Goal: Transaction & Acquisition: Purchase product/service

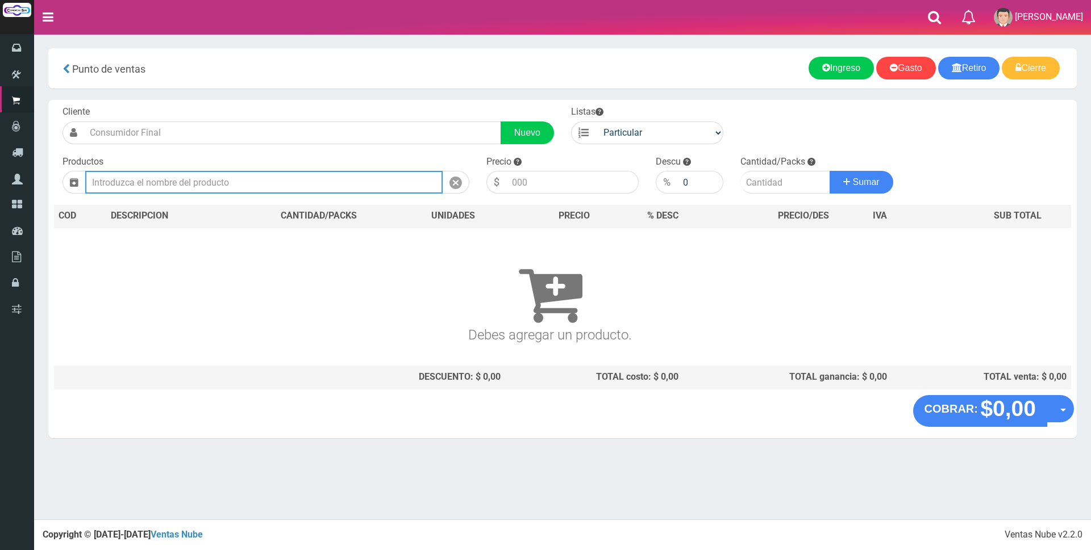
click at [260, 182] on input "text" at bounding box center [263, 182] width 357 height 23
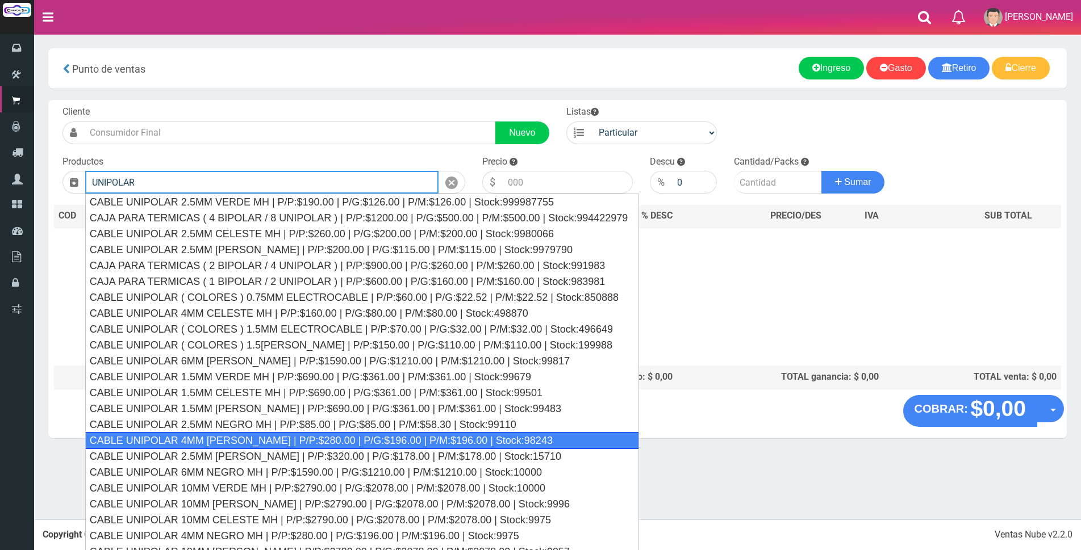
click at [198, 443] on div "CABLE UNIPOLAR 4MM [PERSON_NAME] | P/P:$280.00 | P/G:$196.00 | P/M:$196.00 | St…" at bounding box center [362, 440] width 554 height 17
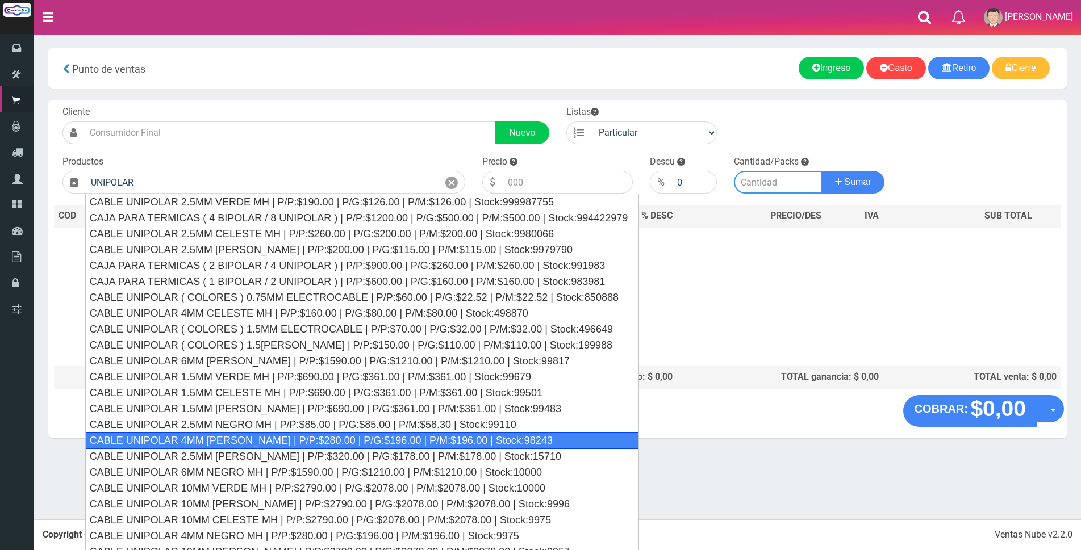
type input "CABLE UNIPOLAR 4MM [PERSON_NAME] | P/P:$280.00 | P/G:$196.00 | P/M:$196.00 | St…"
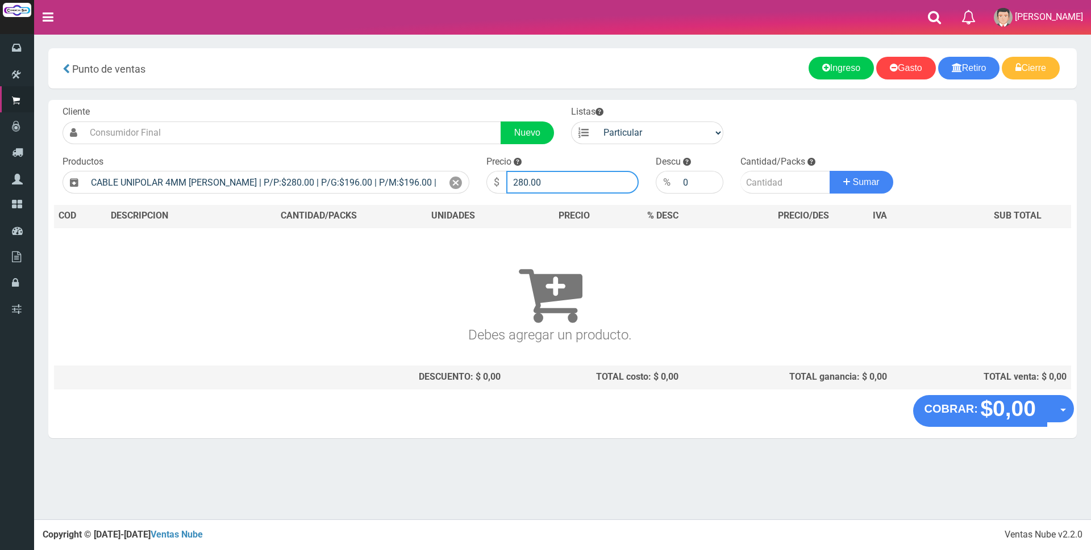
click at [558, 173] on input "280.00" at bounding box center [572, 182] width 132 height 23
type input "2"
type input "1300"
click at [777, 185] on input "number" at bounding box center [785, 182] width 90 height 23
type input "1"
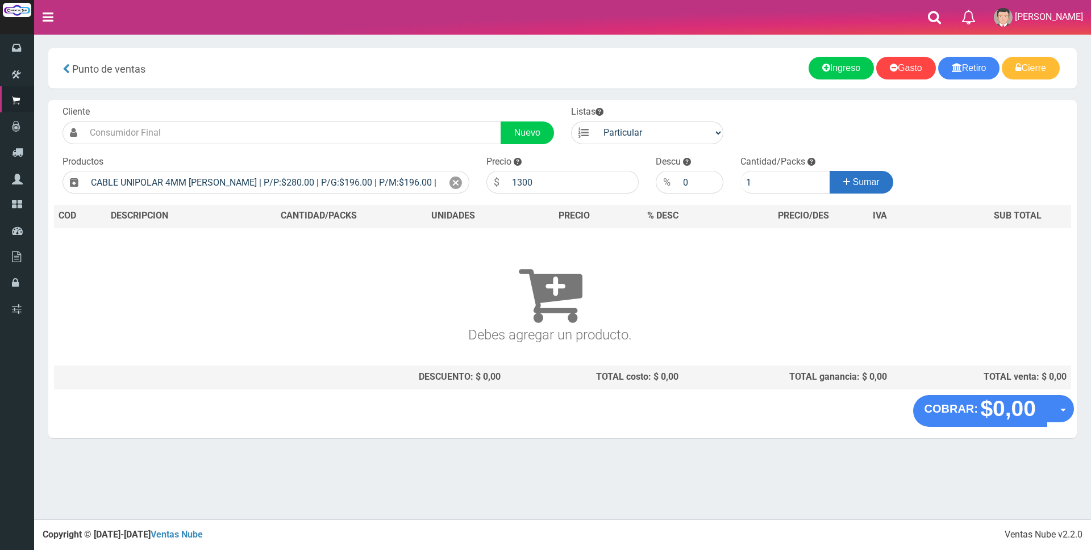
click at [859, 182] on span "Sumar" at bounding box center [866, 182] width 27 height 10
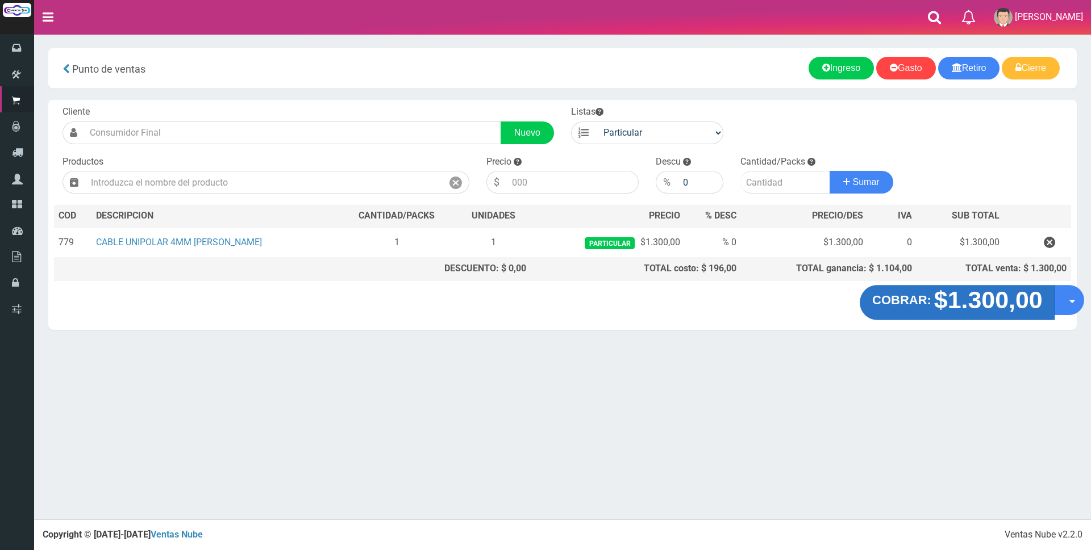
click at [996, 311] on strong "$1.300,00" at bounding box center [987, 300] width 108 height 27
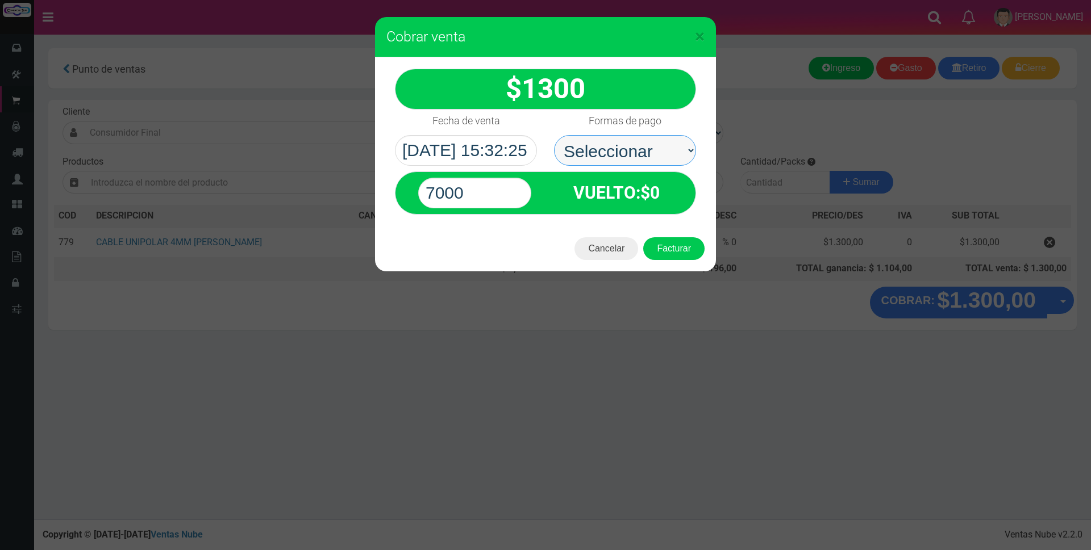
click at [609, 156] on select "Seleccionar Efectivo Tarjeta de Crédito Depósito Débito" at bounding box center [625, 150] width 142 height 31
select select "Tarjeta de Crédito"
click at [554, 135] on select "Seleccionar Efectivo Tarjeta de Crédito Depósito Débito" at bounding box center [625, 150] width 142 height 31
click at [504, 190] on input "7000" at bounding box center [474, 193] width 113 height 31
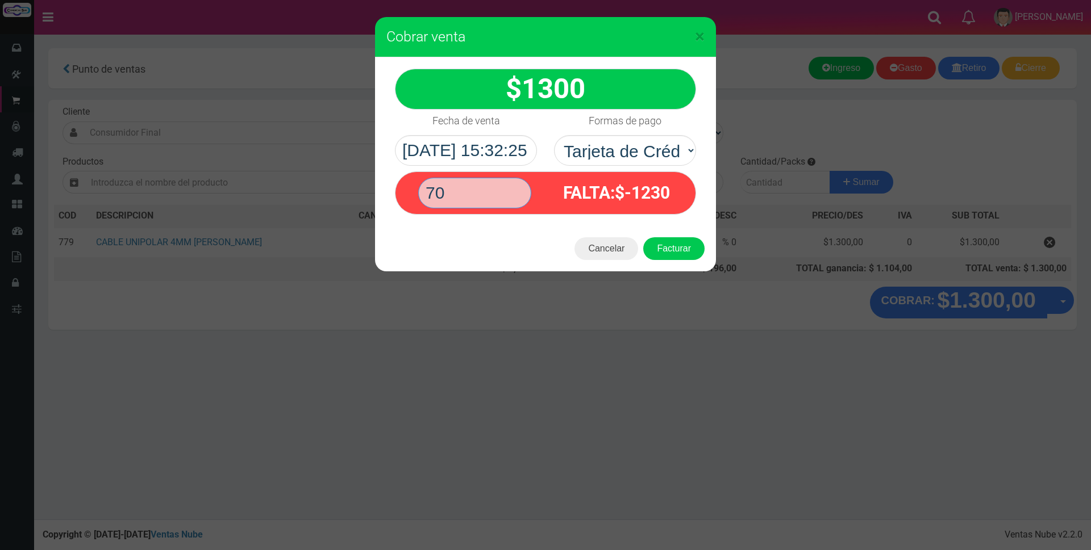
type input "7"
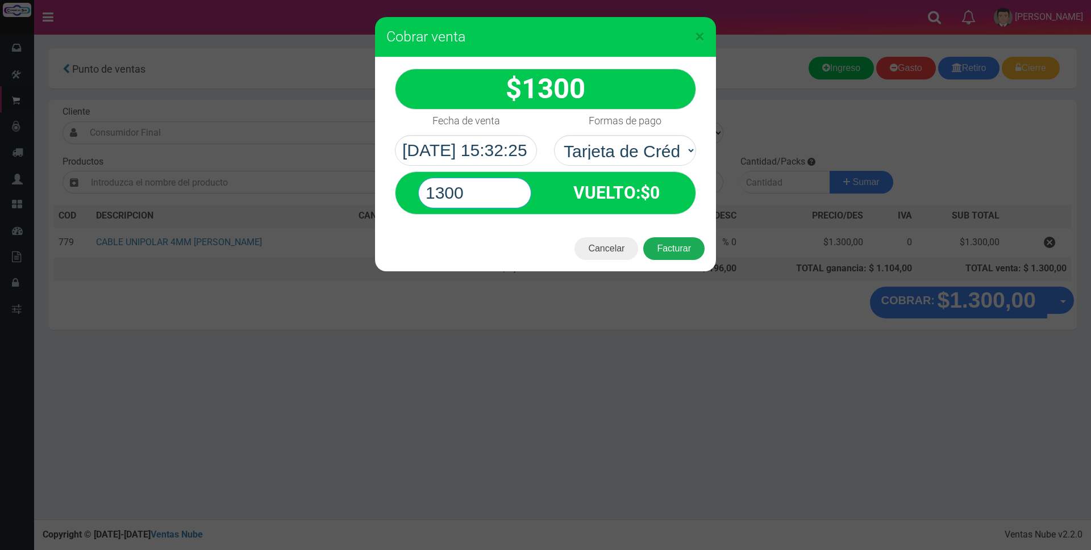
type input "1300"
click at [691, 255] on button "Facturar" at bounding box center [673, 248] width 61 height 23
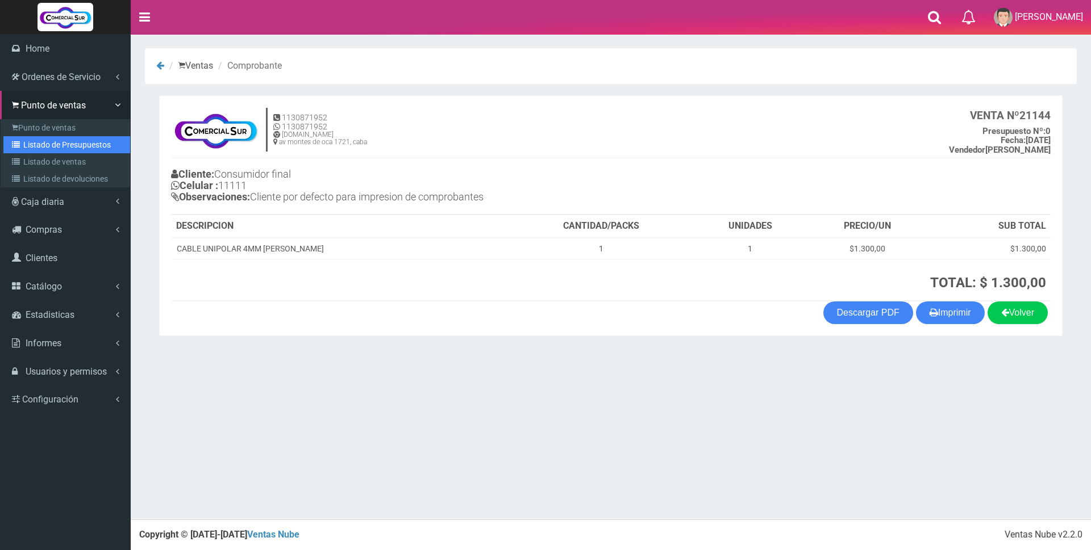
click at [65, 149] on link "Listado de Presupuestos" at bounding box center [66, 144] width 127 height 17
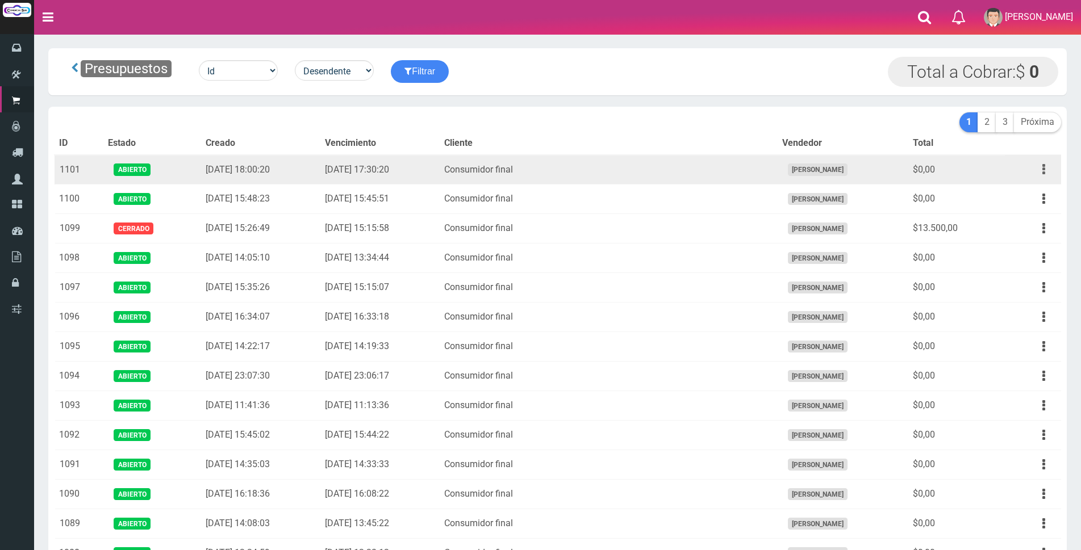
click at [1039, 170] on button "button" at bounding box center [1044, 170] width 26 height 20
click at [1034, 198] on link "Editar" at bounding box center [1011, 197] width 90 height 25
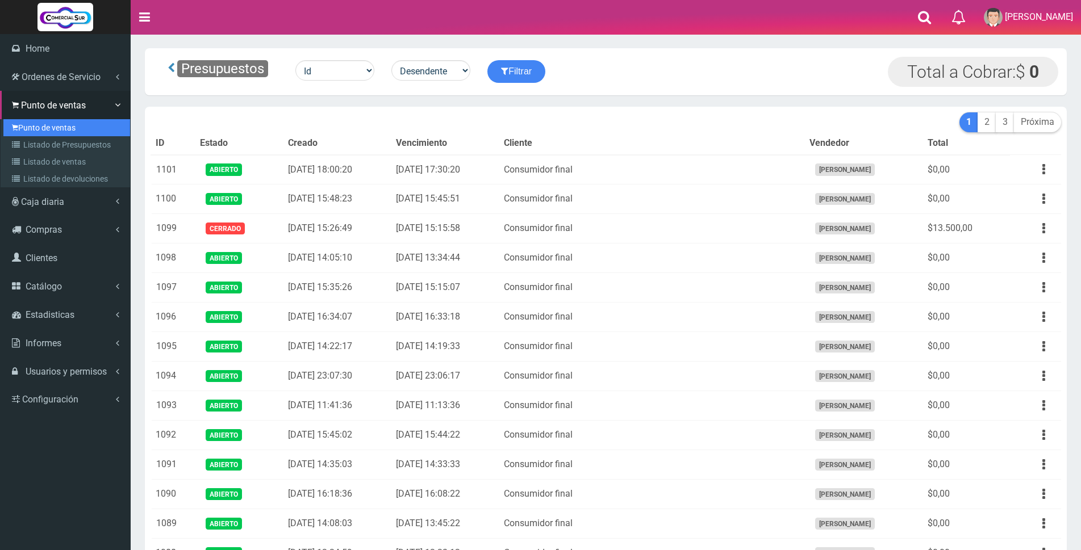
click at [60, 128] on link "Punto de ventas" at bounding box center [66, 127] width 127 height 17
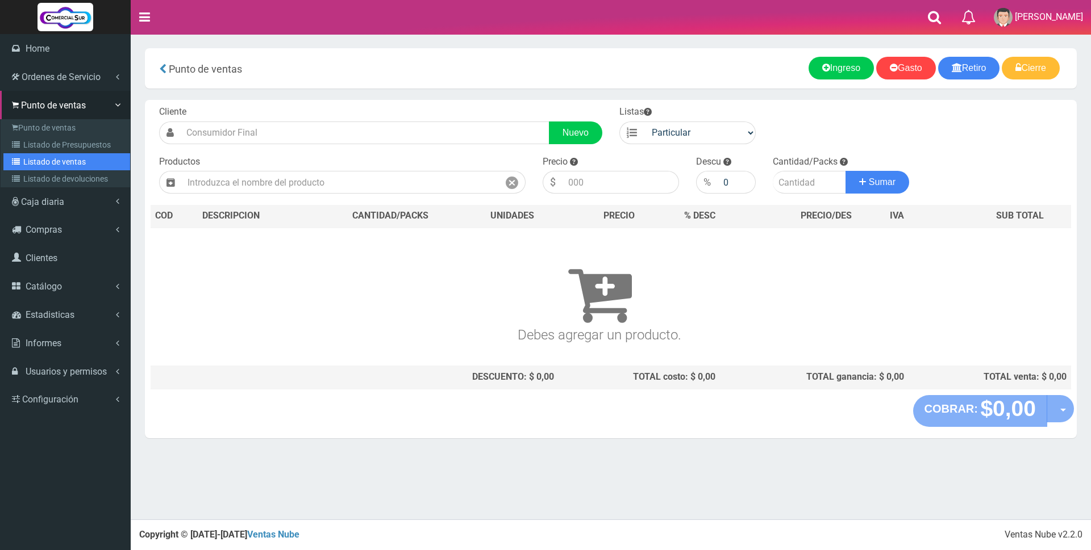
click at [44, 161] on link "Listado de ventas" at bounding box center [66, 161] width 127 height 17
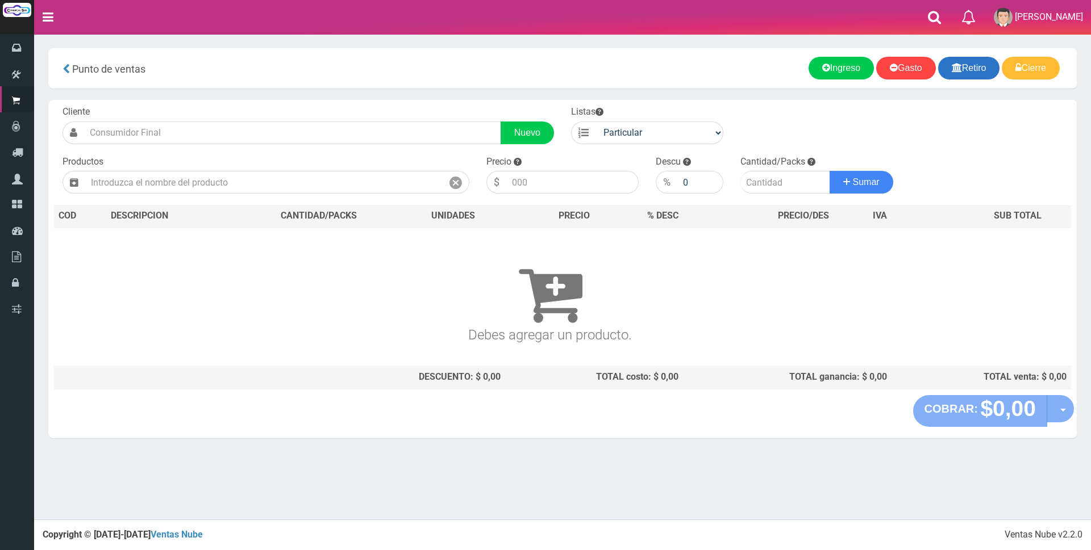
drag, startPoint x: 0, startPoint y: 0, endPoint x: 960, endPoint y: 69, distance: 962.5
click at [960, 69] on link "Retiro" at bounding box center [969, 68] width 62 height 23
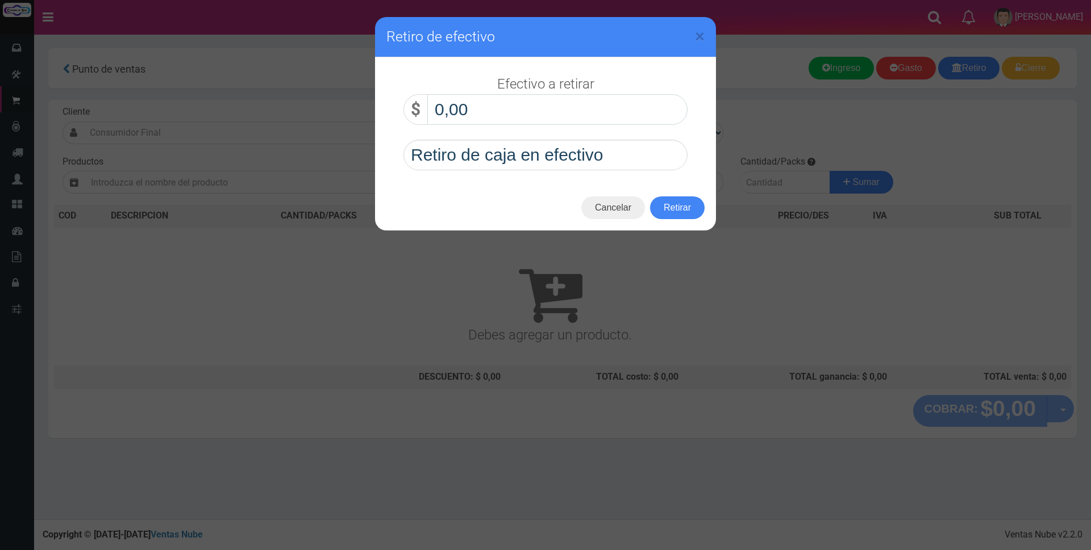
click at [609, 107] on input "0,00" at bounding box center [557, 109] width 260 height 31
type input "60.000,00"
click at [668, 208] on button "Retirar" at bounding box center [677, 208] width 55 height 23
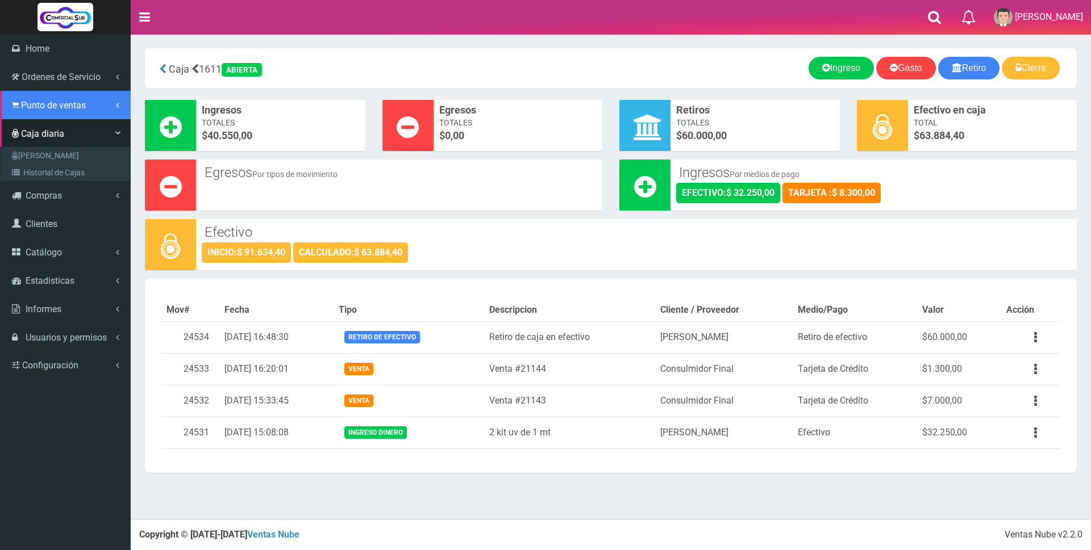
click at [52, 103] on span "Punto de ventas" at bounding box center [53, 105] width 65 height 11
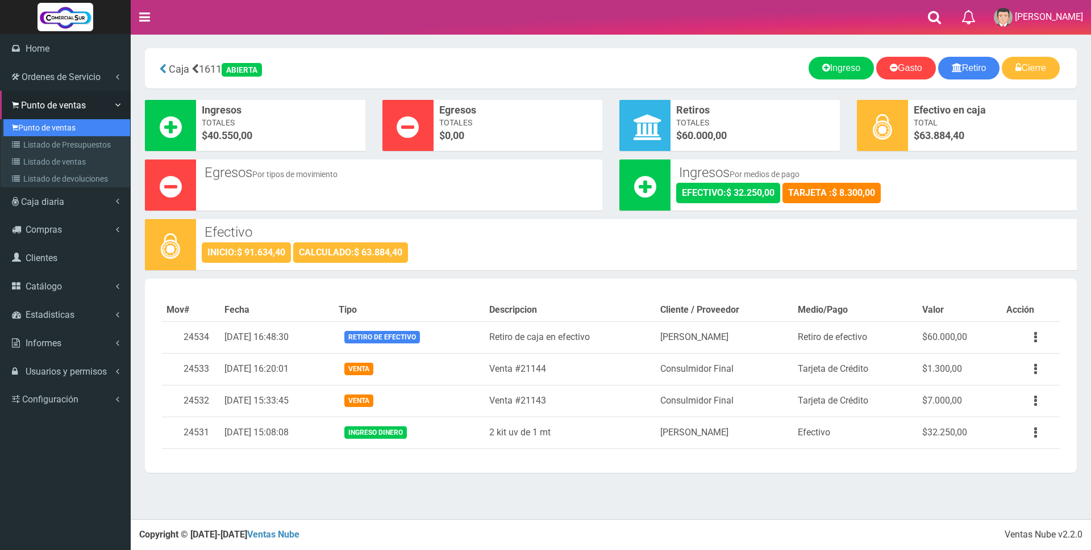
click at [50, 127] on link "Punto de ventas" at bounding box center [66, 127] width 127 height 17
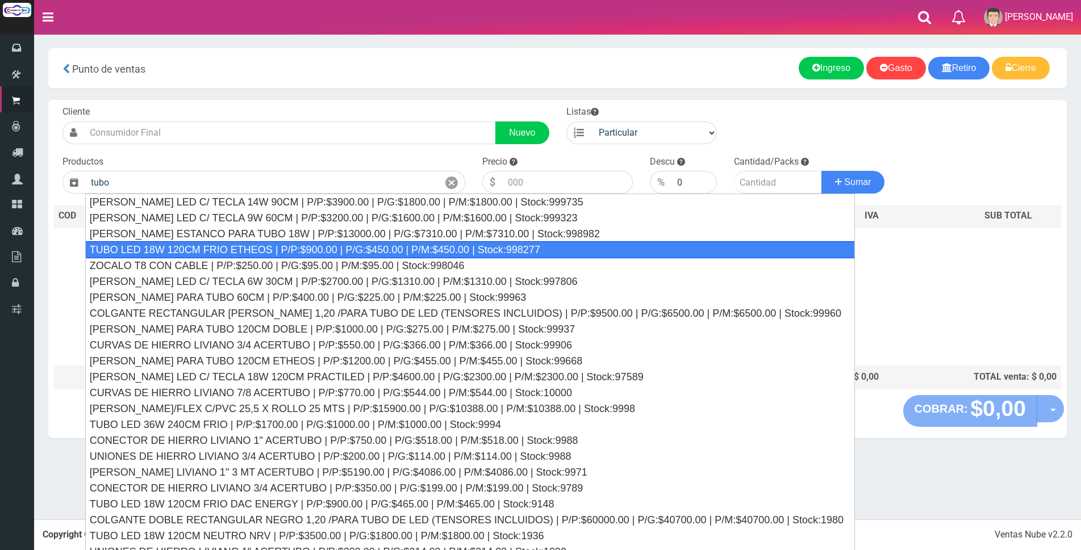
click at [362, 247] on div "TUBO LED 18W 120CM FRIO ETHEOS | P/P:$900.00 | P/G:$450.00 | P/M:$450.00 | Stoc…" at bounding box center [470, 249] width 770 height 17
type input "TUBO LED 18W 120CM FRIO ETHEOS | P/P:$900.00 | P/G:$450.00 | P/M:$450.00 | Stoc…"
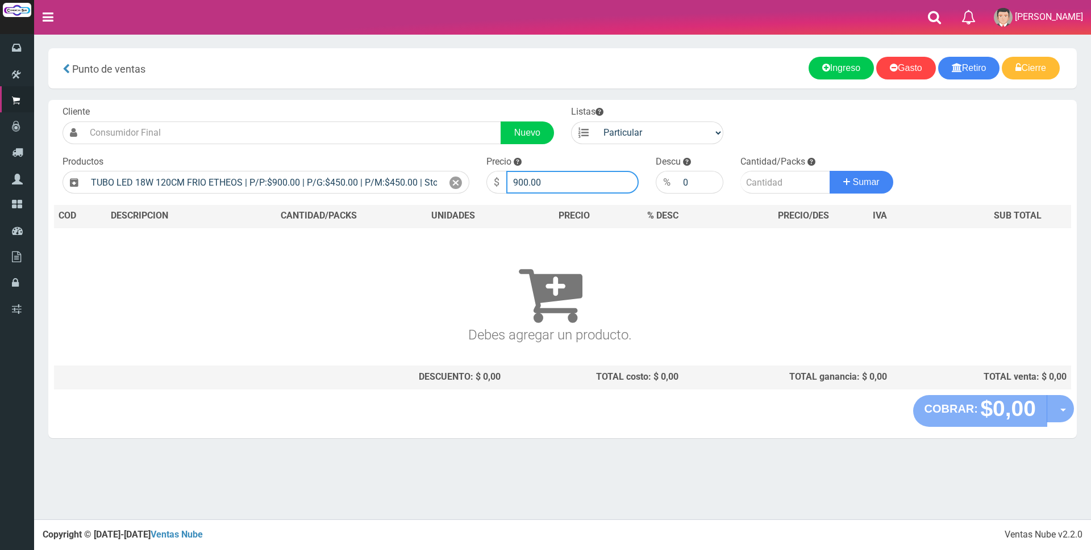
click at [583, 181] on input "900.00" at bounding box center [572, 182] width 132 height 23
type input "9"
type input "3200"
click at [765, 181] on input "number" at bounding box center [785, 182] width 90 height 23
type input "2"
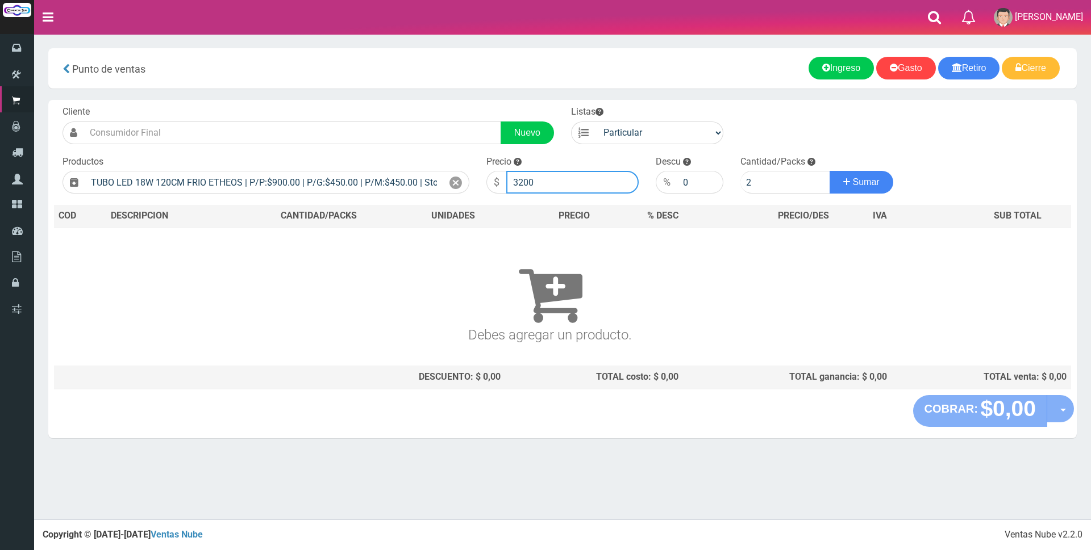
click at [551, 177] on input "3200" at bounding box center [572, 182] width 132 height 23
type input "3300"
click at [861, 183] on span "Sumar" at bounding box center [866, 182] width 27 height 10
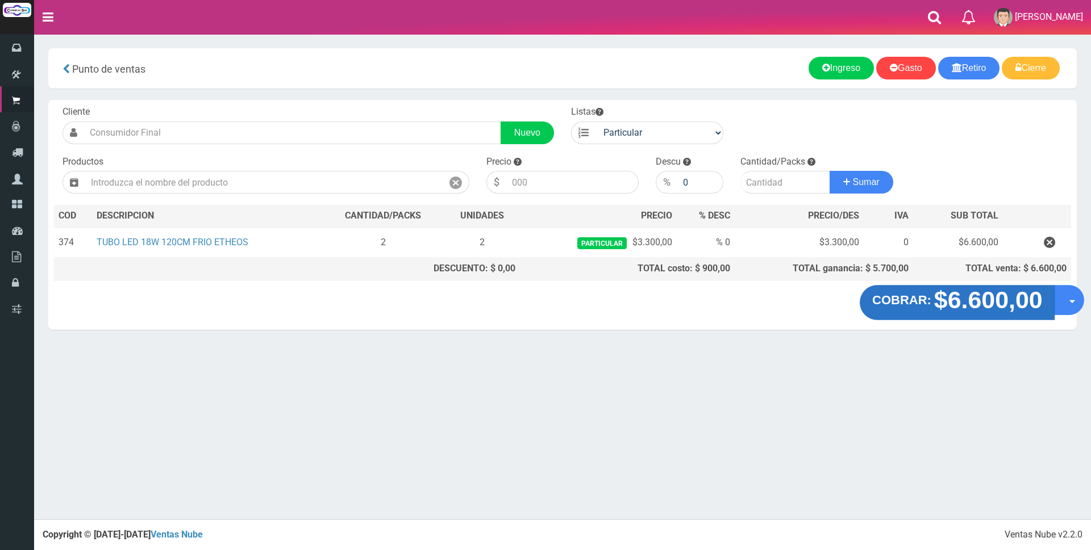
click at [973, 302] on strong "$6.600,00" at bounding box center [987, 300] width 108 height 27
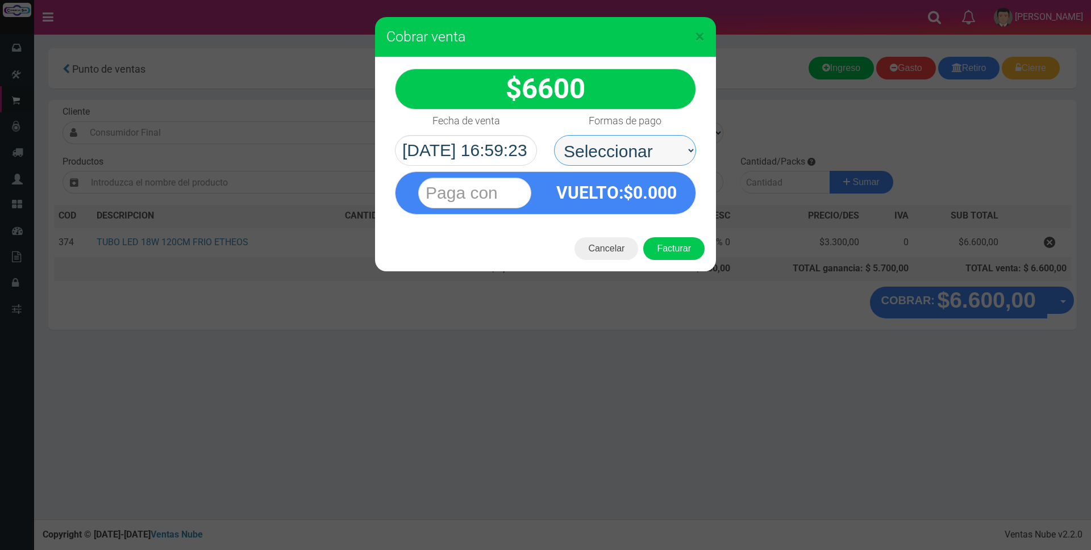
click at [657, 152] on select "Seleccionar Efectivo Tarjeta de Crédito Depósito Débito" at bounding box center [625, 150] width 142 height 31
select select "Efectivo"
click at [554, 135] on select "Seleccionar Efectivo Tarjeta de Crédito Depósito Débito" at bounding box center [625, 150] width 142 height 31
click at [516, 196] on input "text" at bounding box center [474, 193] width 113 height 31
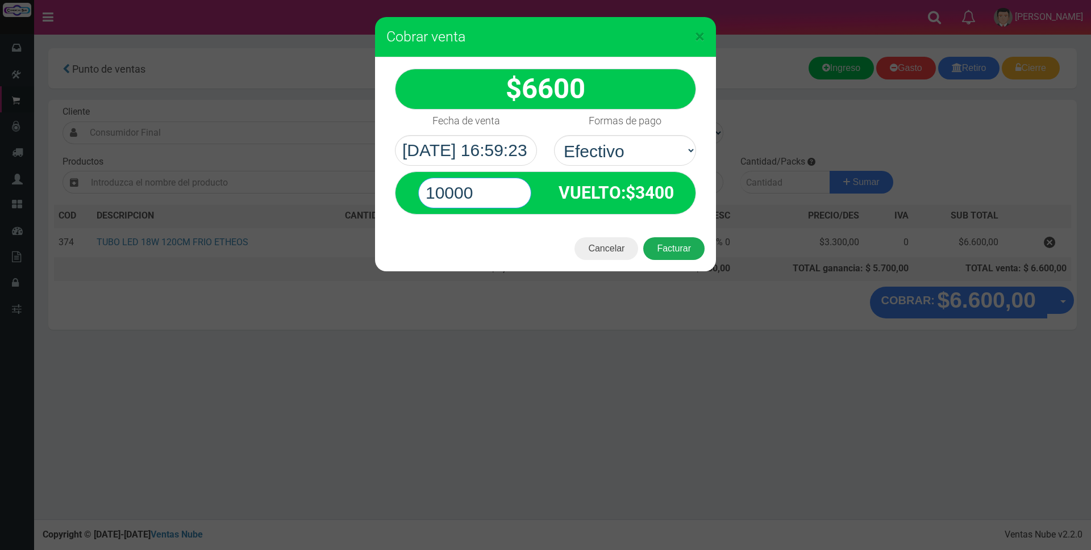
type input "10000"
click at [681, 251] on button "Facturar" at bounding box center [673, 248] width 61 height 23
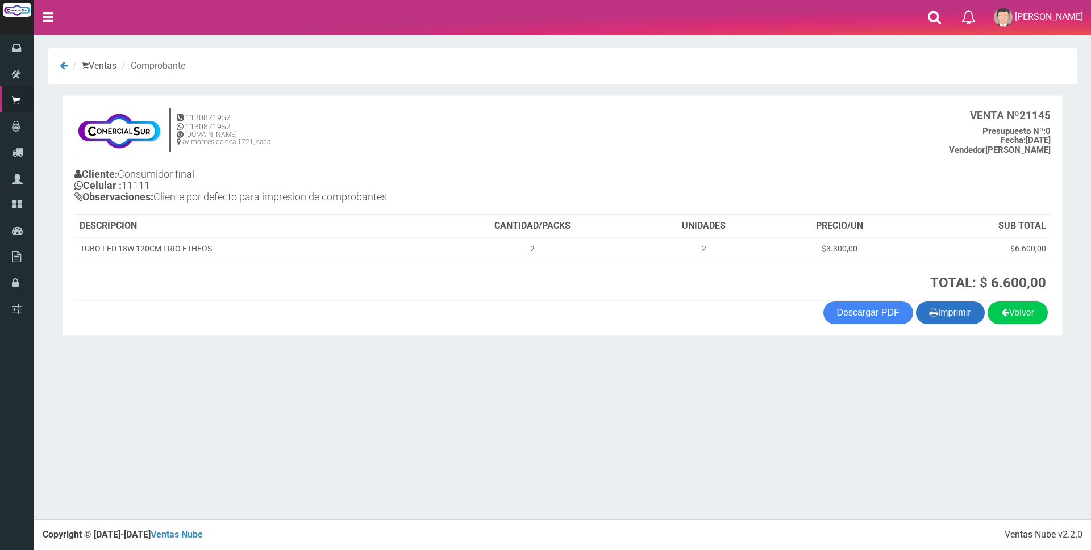
click at [940, 313] on button "Imprimir" at bounding box center [950, 313] width 69 height 23
